Goal: Task Accomplishment & Management: Use online tool/utility

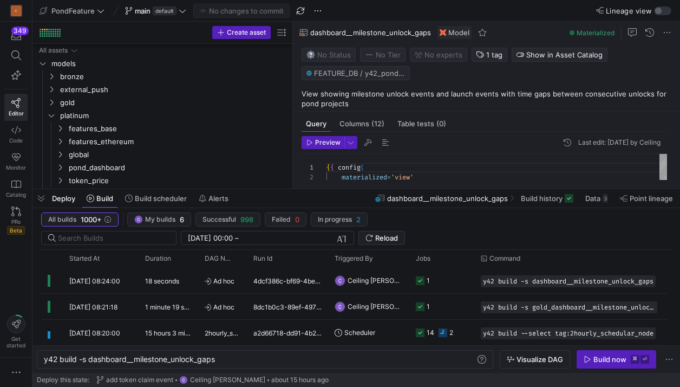
scroll to position [98, 0]
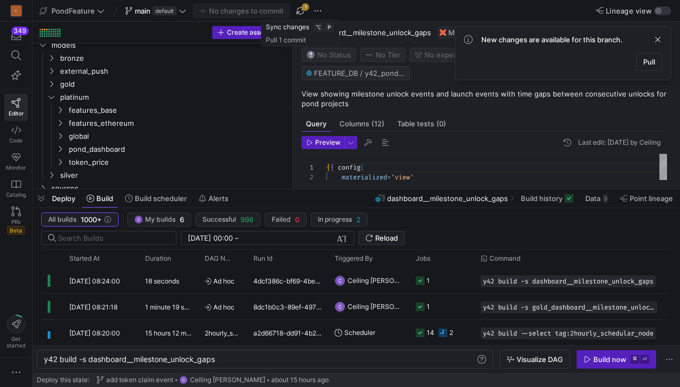
click at [300, 14] on span "button" at bounding box center [300, 10] width 13 height 13
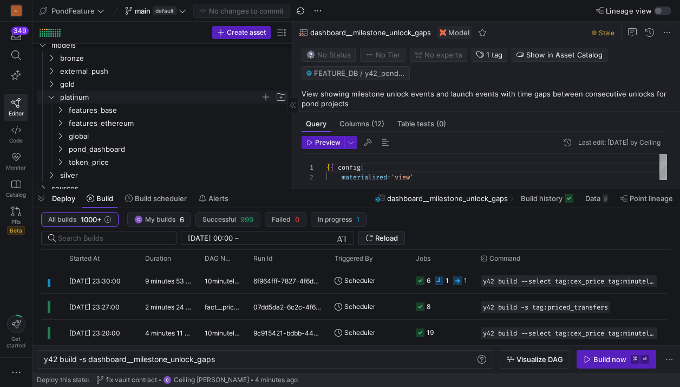
click at [83, 92] on span "platinum" at bounding box center [160, 97] width 200 height 12
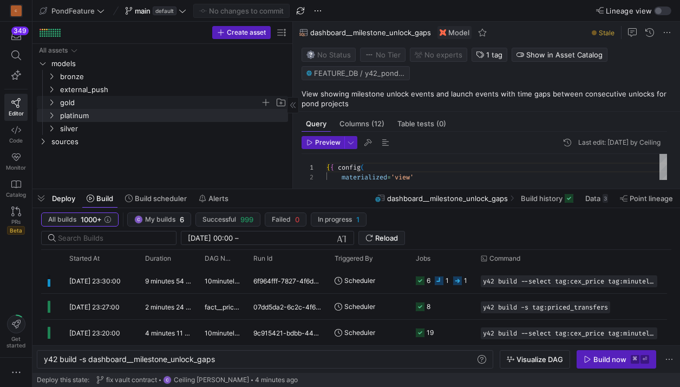
click at [75, 105] on span "gold" at bounding box center [160, 102] width 200 height 12
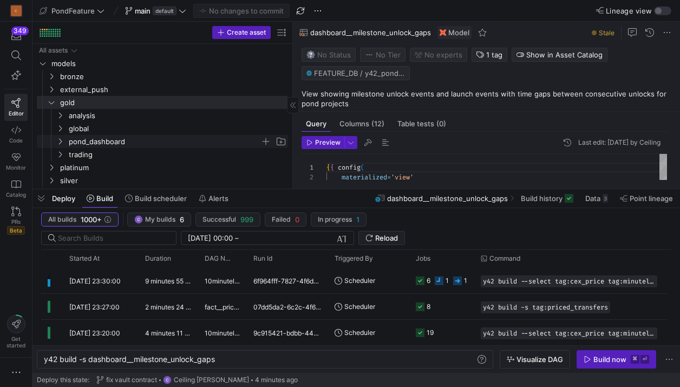
click at [95, 140] on span "pond_dashboard" at bounding box center [165, 141] width 192 height 12
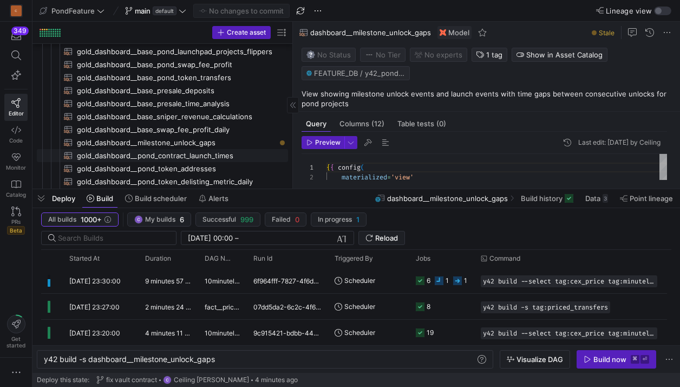
scroll to position [198, 0]
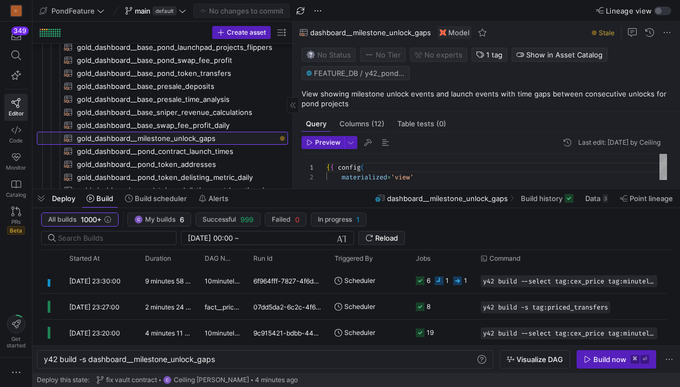
click at [145, 140] on span "gold_dashboard__milestone_unlock_gaps​​​​​​​​​​" at bounding box center [176, 138] width 199 height 12
type textarea "{{ config( materialized='table' ) }} with project_info as ( select lower(seedin…"
type textarea "y42 build -s gold_dashboard__milestone_unlock_gaps"
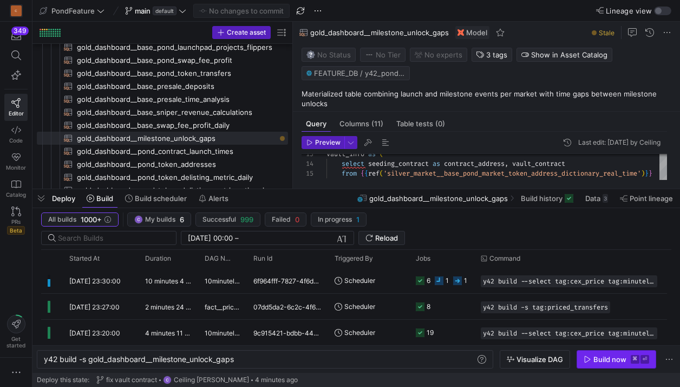
click at [600, 364] on span "button" at bounding box center [616, 358] width 79 height 17
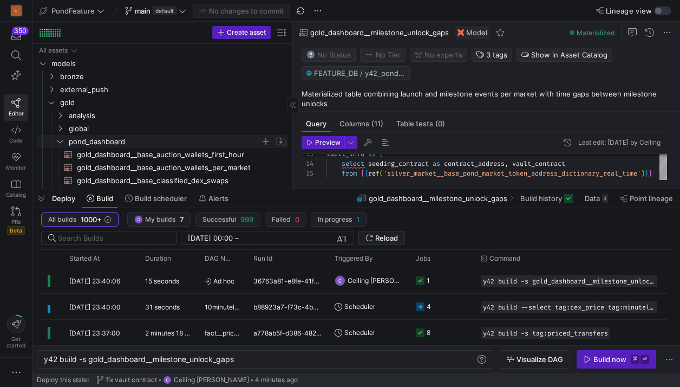
click at [100, 143] on span "pond_dashboard" at bounding box center [165, 141] width 192 height 12
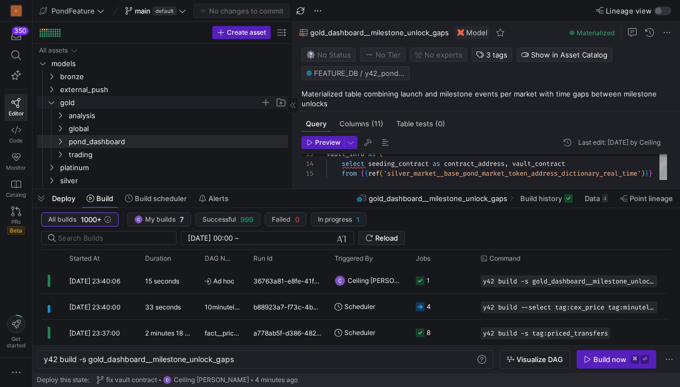
click at [65, 104] on span "gold" at bounding box center [160, 102] width 200 height 12
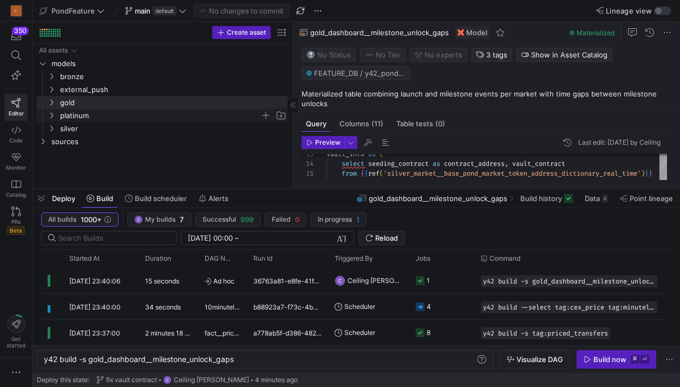
click at [77, 120] on span "platinum" at bounding box center [160, 115] width 200 height 12
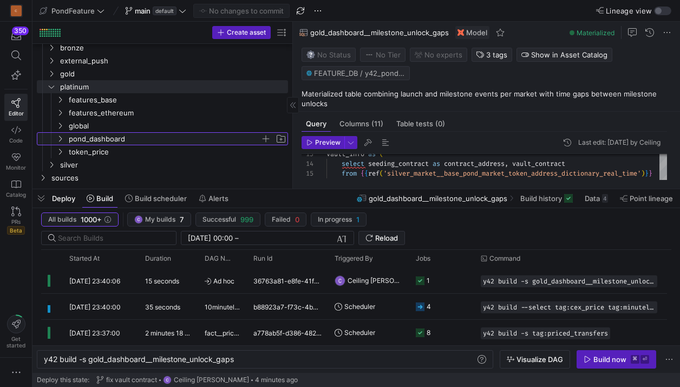
click at [109, 140] on span "pond_dashboard" at bounding box center [165, 139] width 192 height 12
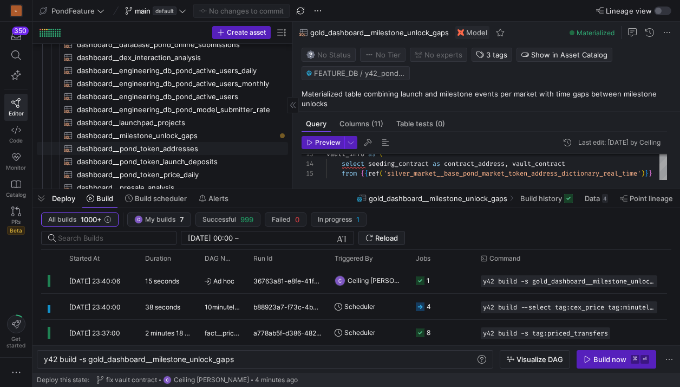
click at [155, 138] on span "dashboard__milestone_unlock_gaps​​​​​​​​​​" at bounding box center [176, 135] width 199 height 12
type textarea "{{ config( materialized='view' ) }} select event_type, unlock_time, previous_un…"
type textarea "y42 build -s dashboard__milestone_unlock_gaps"
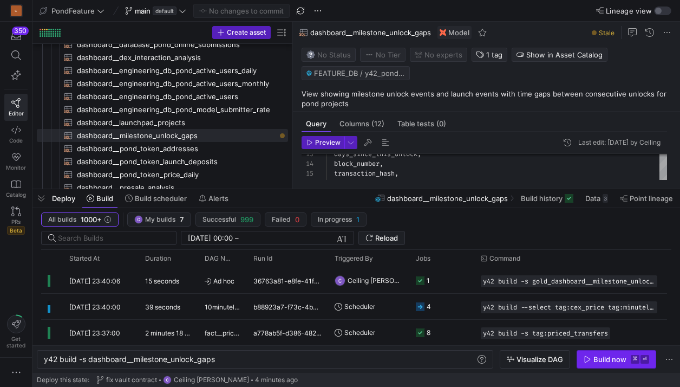
click at [591, 350] on span "button" at bounding box center [616, 358] width 79 height 17
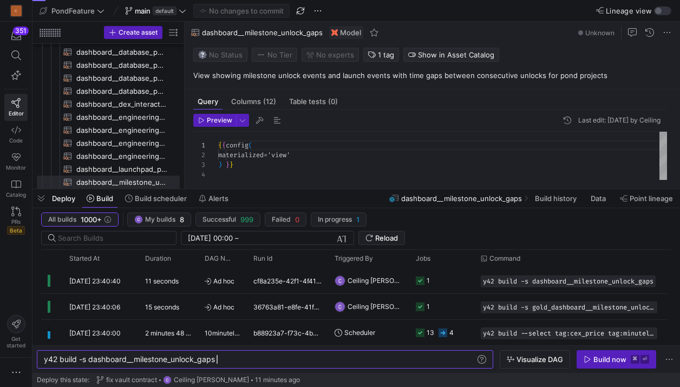
scroll to position [98, 0]
